Goal: Register for event/course

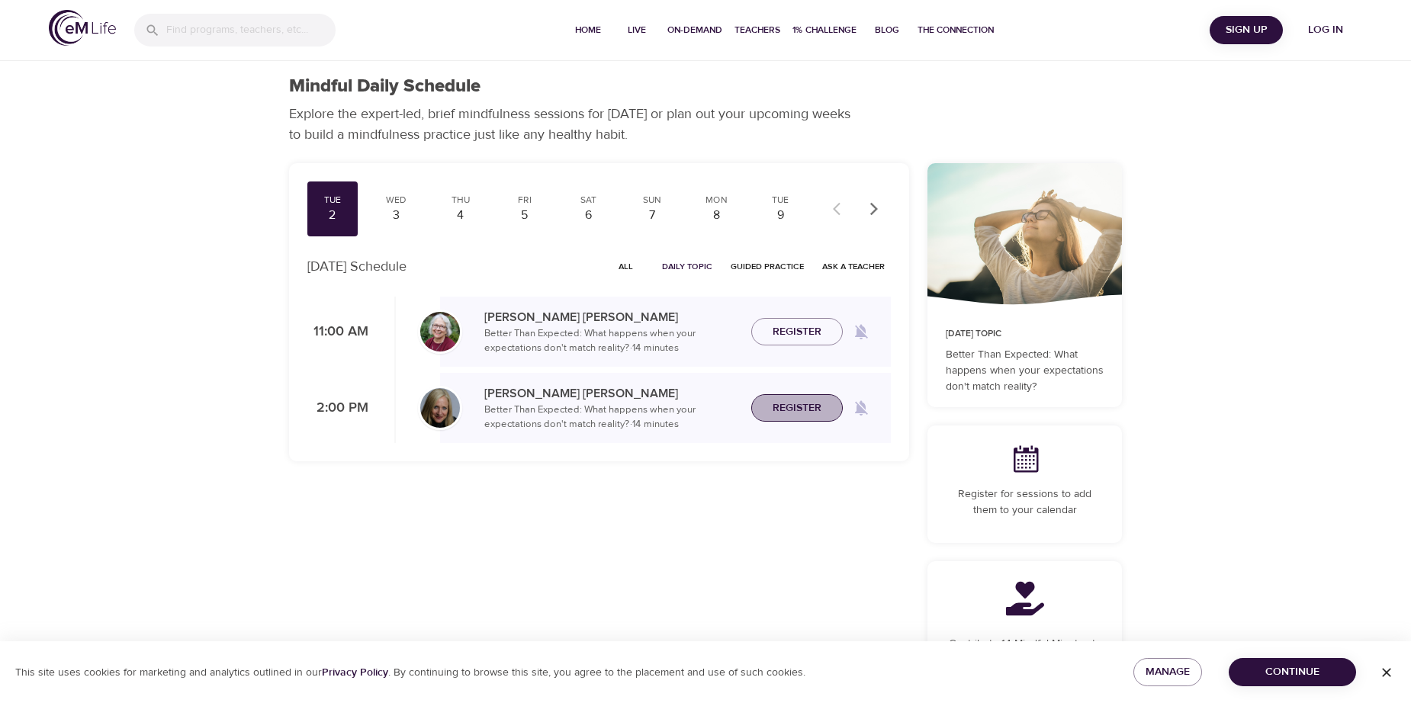
click at [792, 414] on span "Register" at bounding box center [797, 408] width 49 height 19
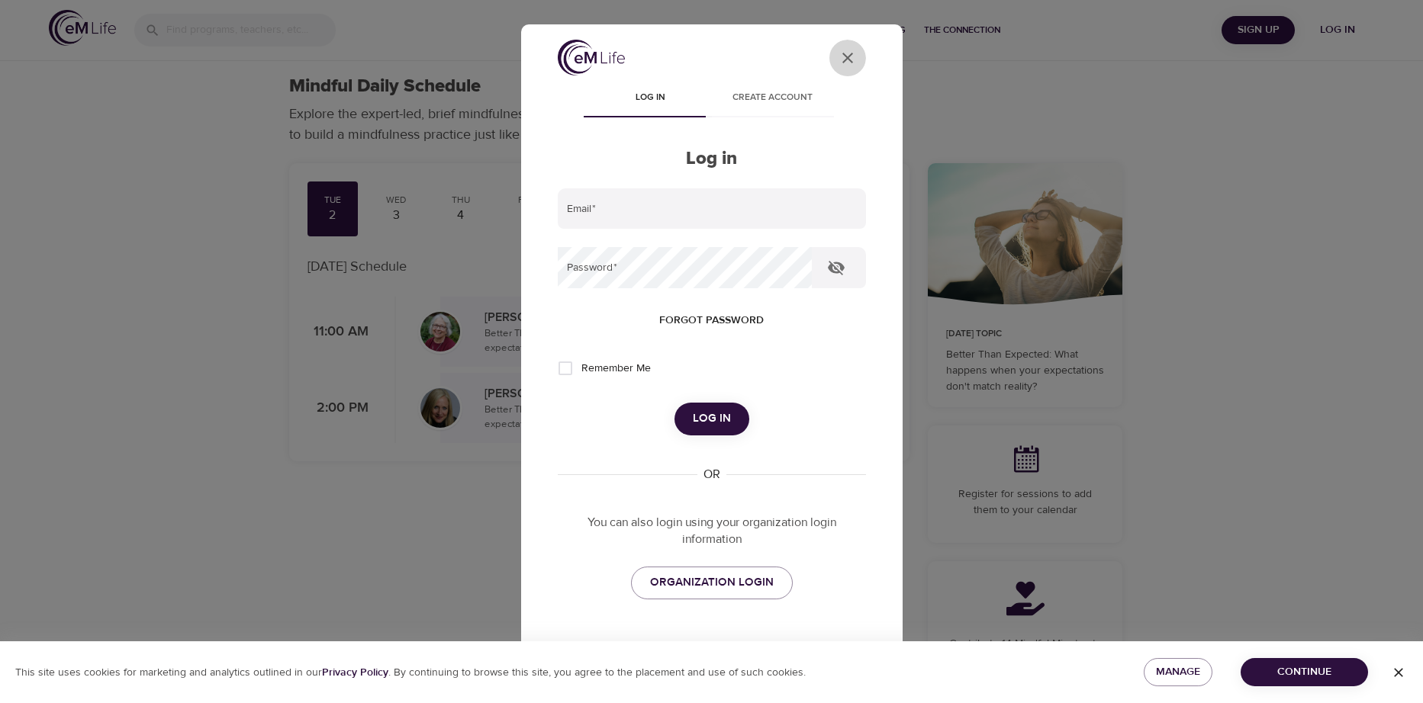
click at [838, 58] on icon "User Profile" at bounding box center [847, 58] width 18 height 18
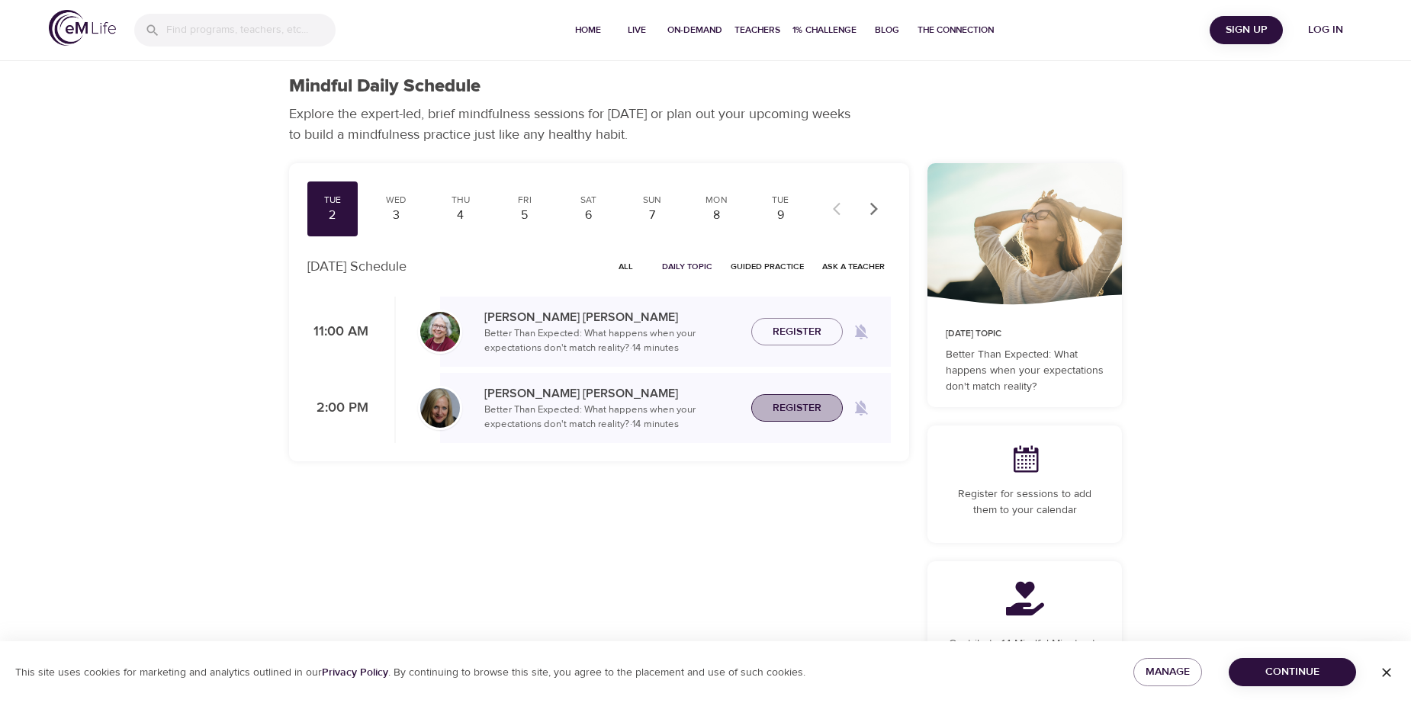
click at [817, 419] on button "Register" at bounding box center [798, 408] width 92 height 28
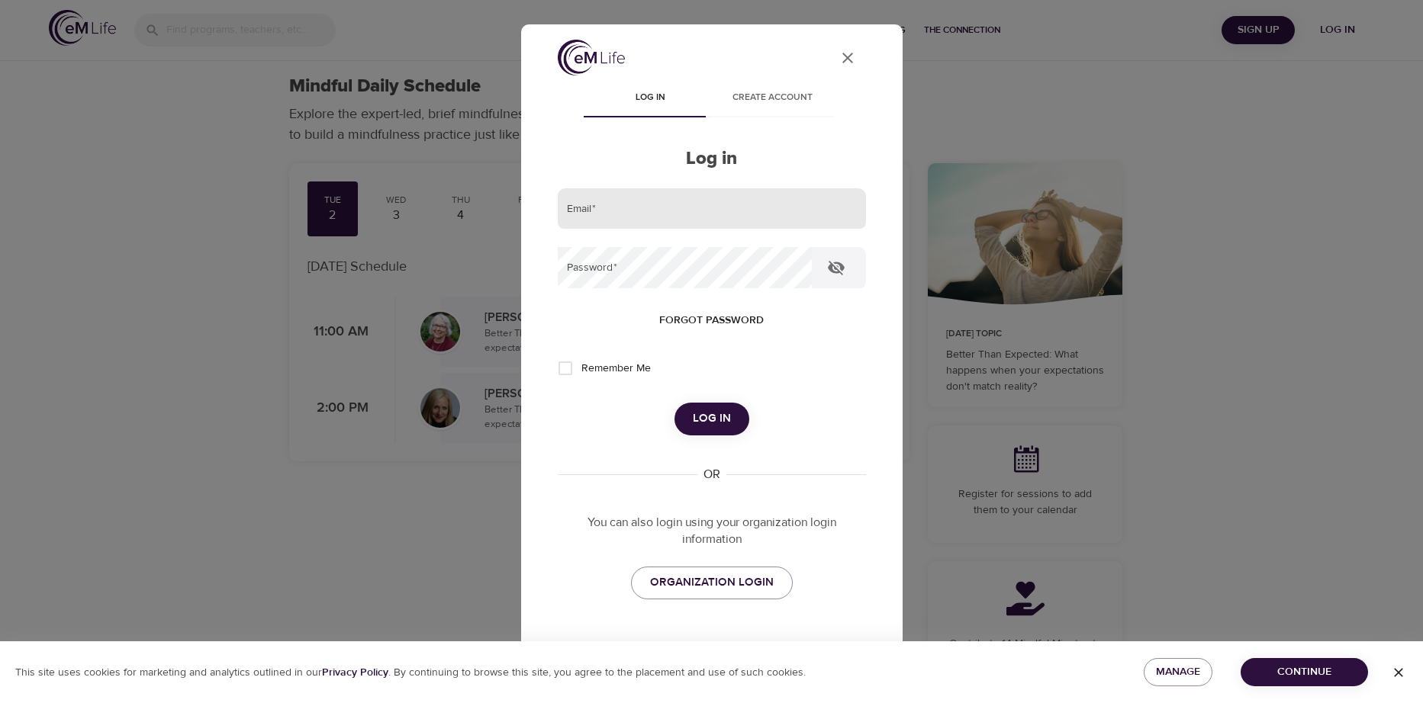
click at [589, 204] on input "email" at bounding box center [712, 208] width 308 height 41
type input "[EMAIL_ADDRESS][PERSON_NAME][DOMAIN_NAME]"
click at [711, 419] on span "Log in" at bounding box center [712, 419] width 38 height 20
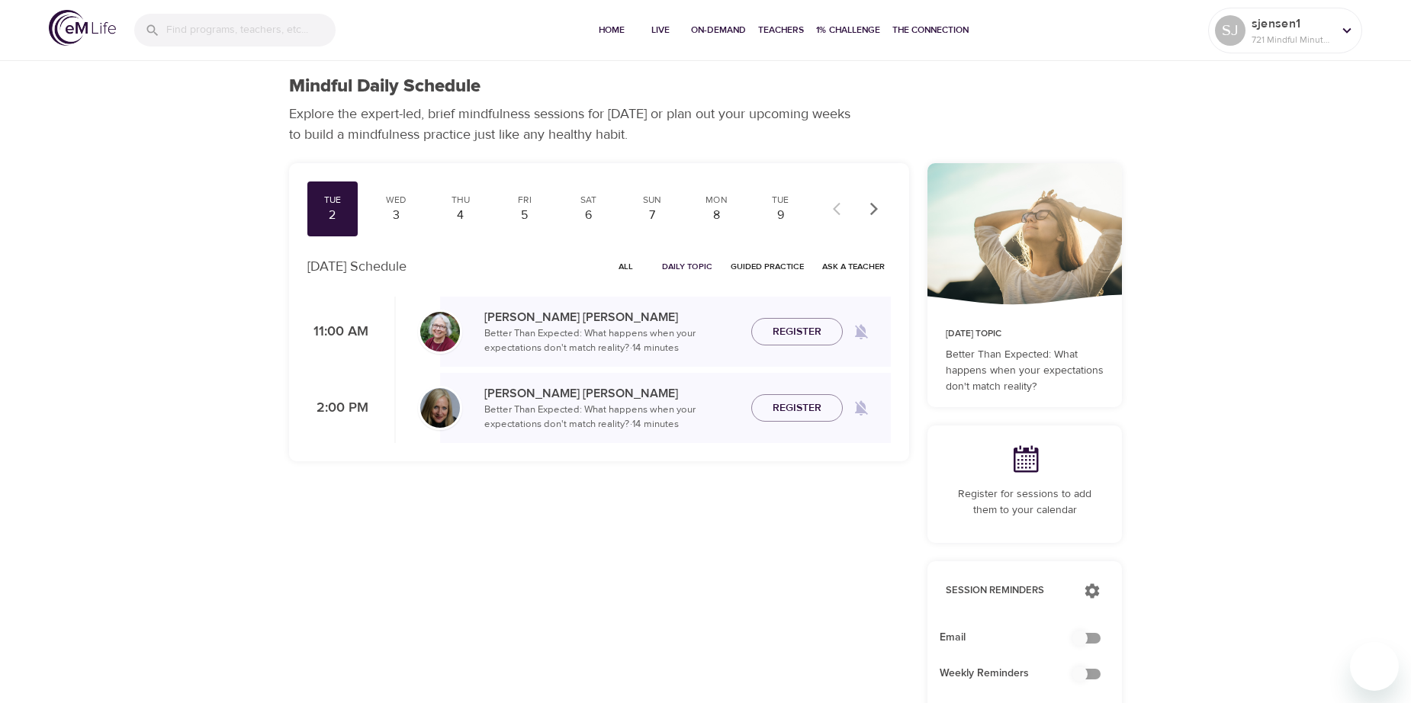
checkbox input "true"
click at [799, 412] on span "Register" at bounding box center [797, 408] width 49 height 19
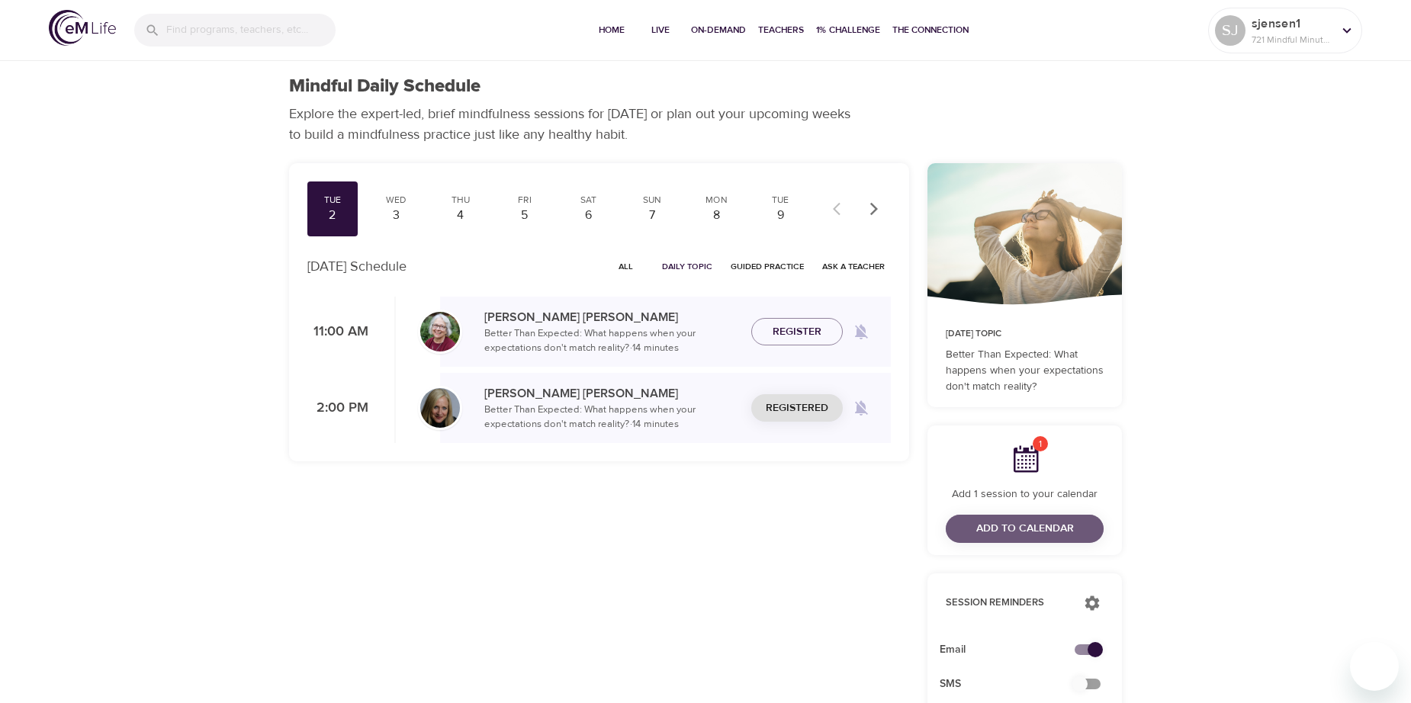
click at [1054, 533] on span "Add to Calendar" at bounding box center [1026, 529] width 98 height 19
